Goal: Transaction & Acquisition: Purchase product/service

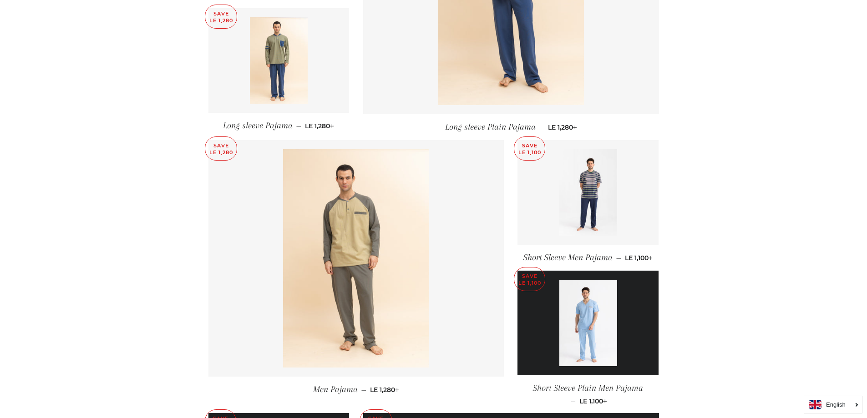
scroll to position [774, 0]
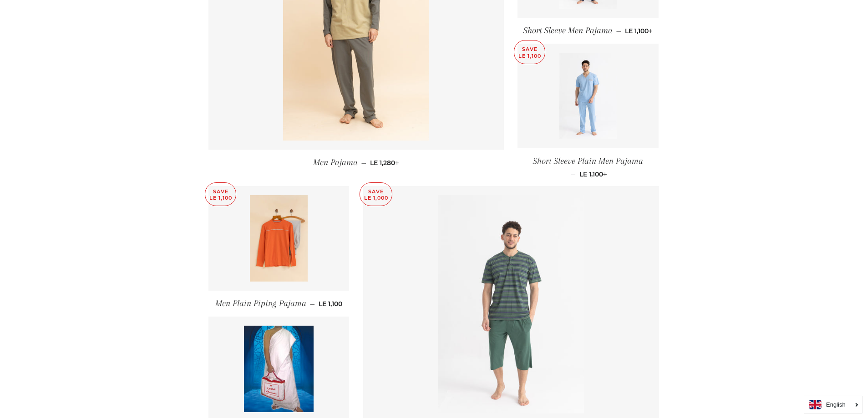
scroll to position [1212, 0]
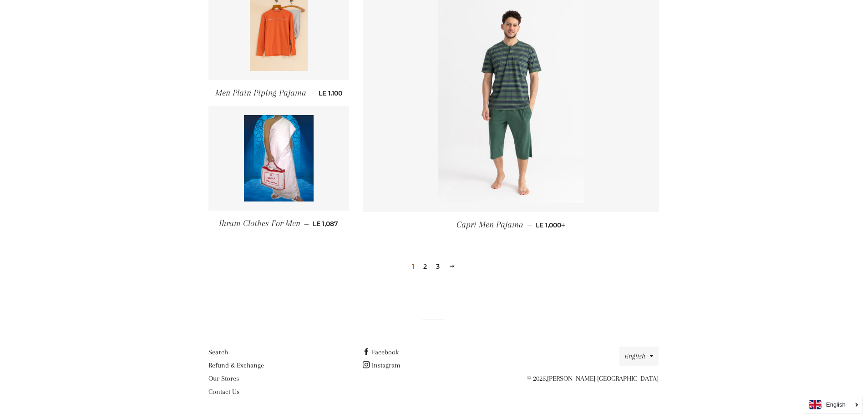
click at [425, 264] on link "2" at bounding box center [425, 267] width 11 height 14
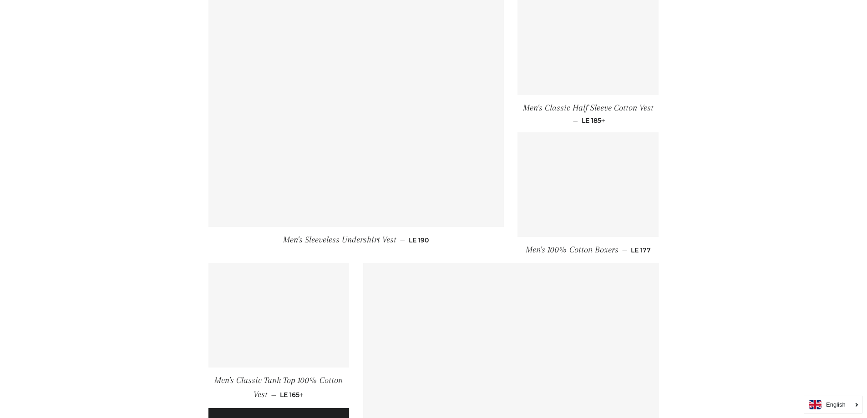
scroll to position [1183, 0]
